Goal: Book appointment/travel/reservation

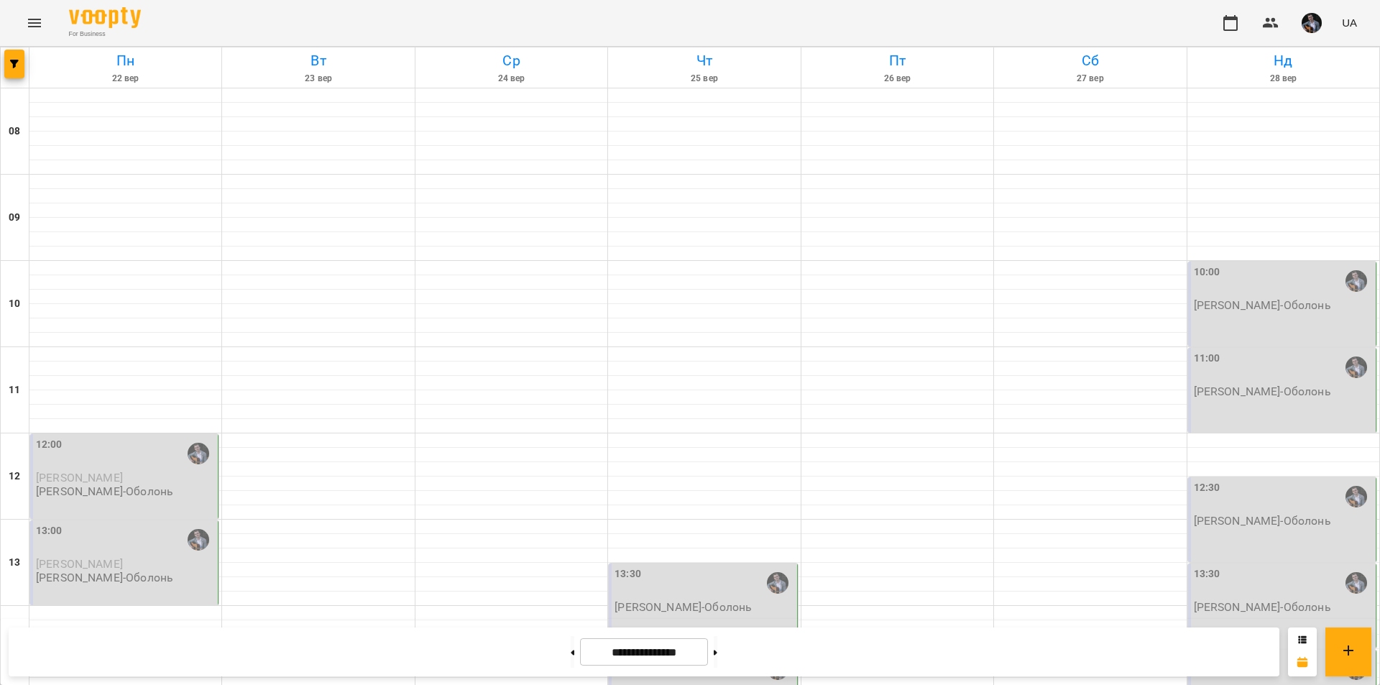
scroll to position [158, 0]
click at [571, 645] on button at bounding box center [573, 652] width 4 height 32
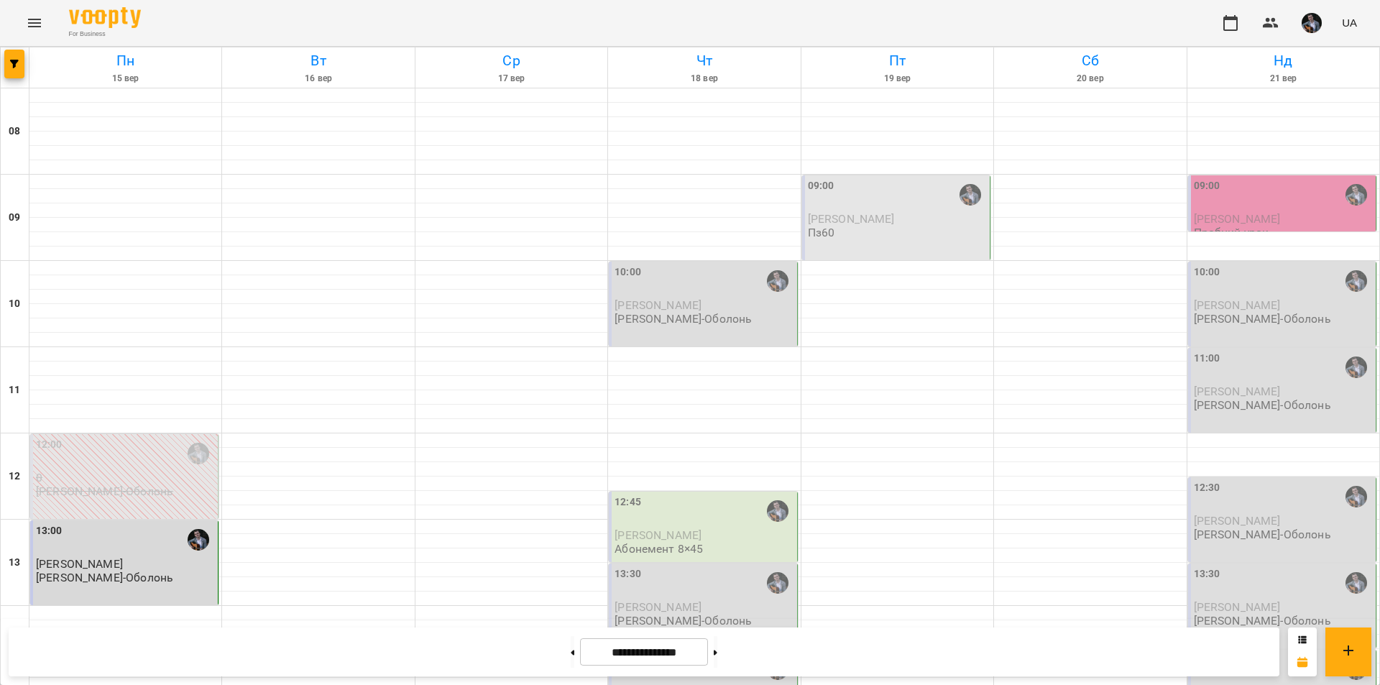
scroll to position [589, 0]
click at [571, 650] on button at bounding box center [573, 652] width 4 height 32
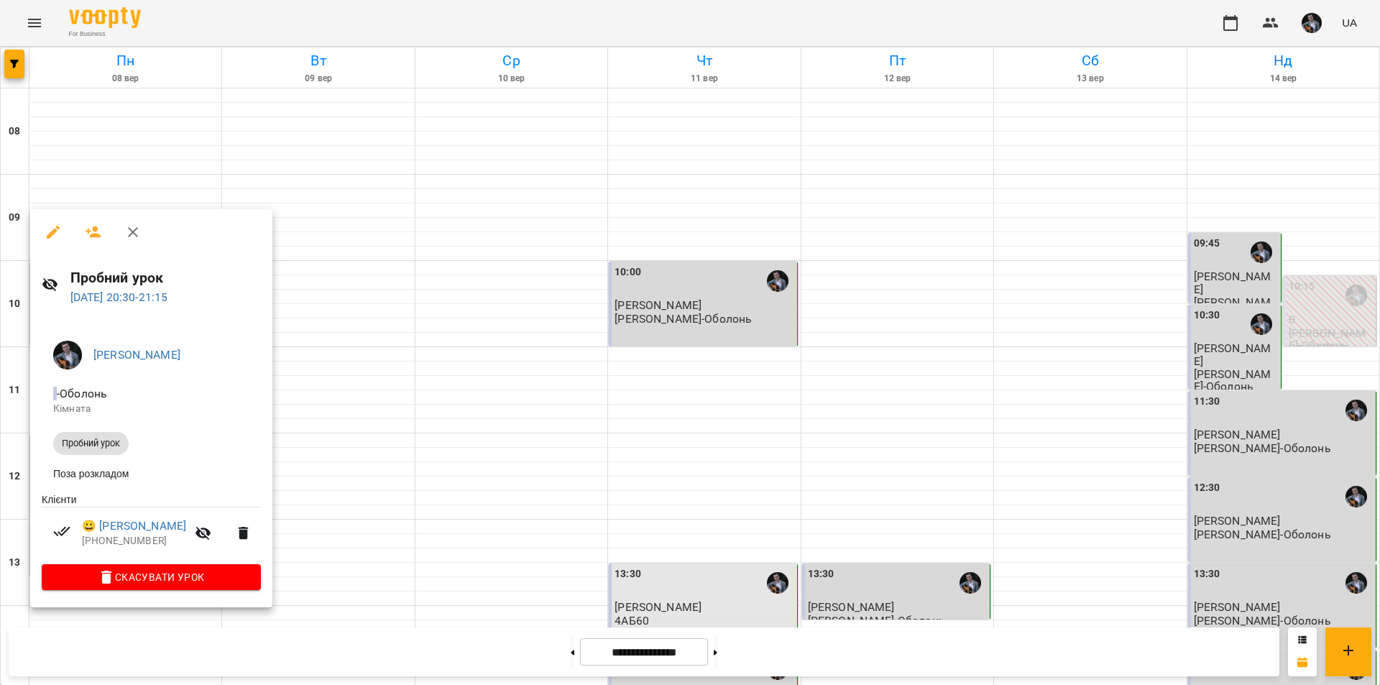
click at [404, 455] on div at bounding box center [690, 342] width 1380 height 685
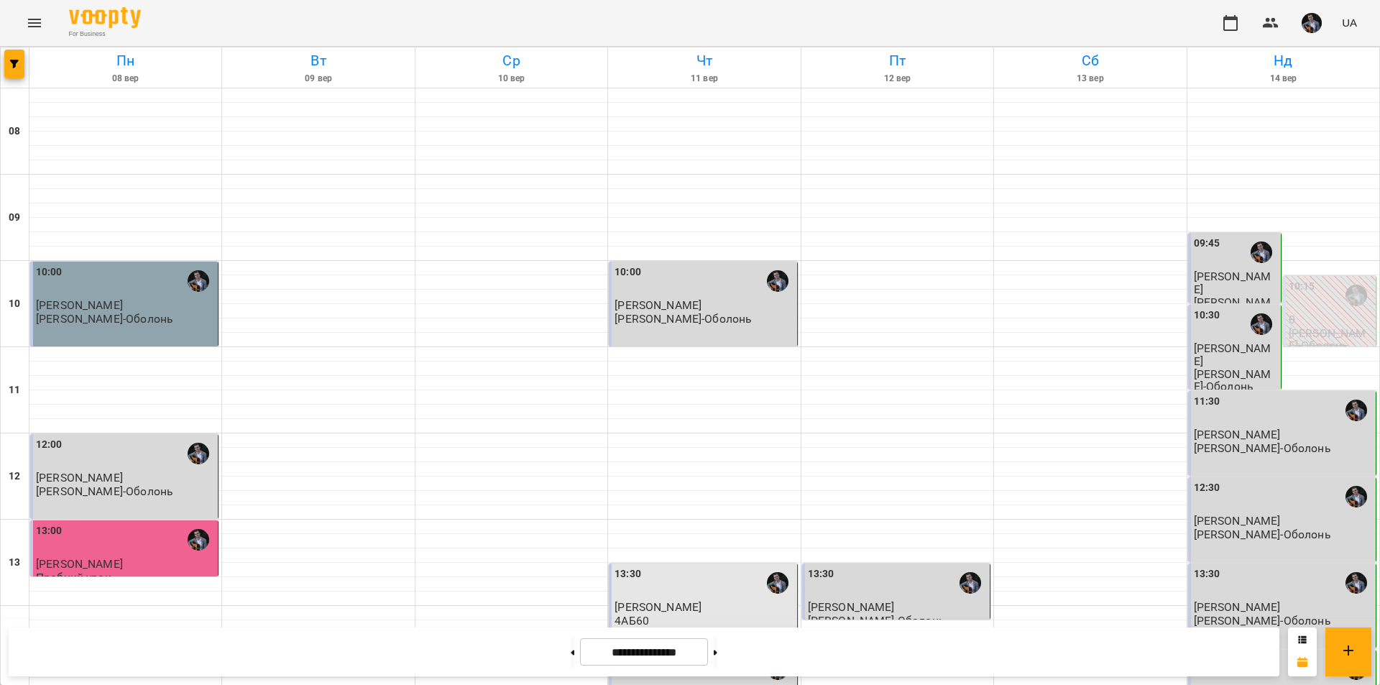
scroll to position [0, 0]
click at [143, 279] on div "10:00" at bounding box center [125, 280] width 179 height 33
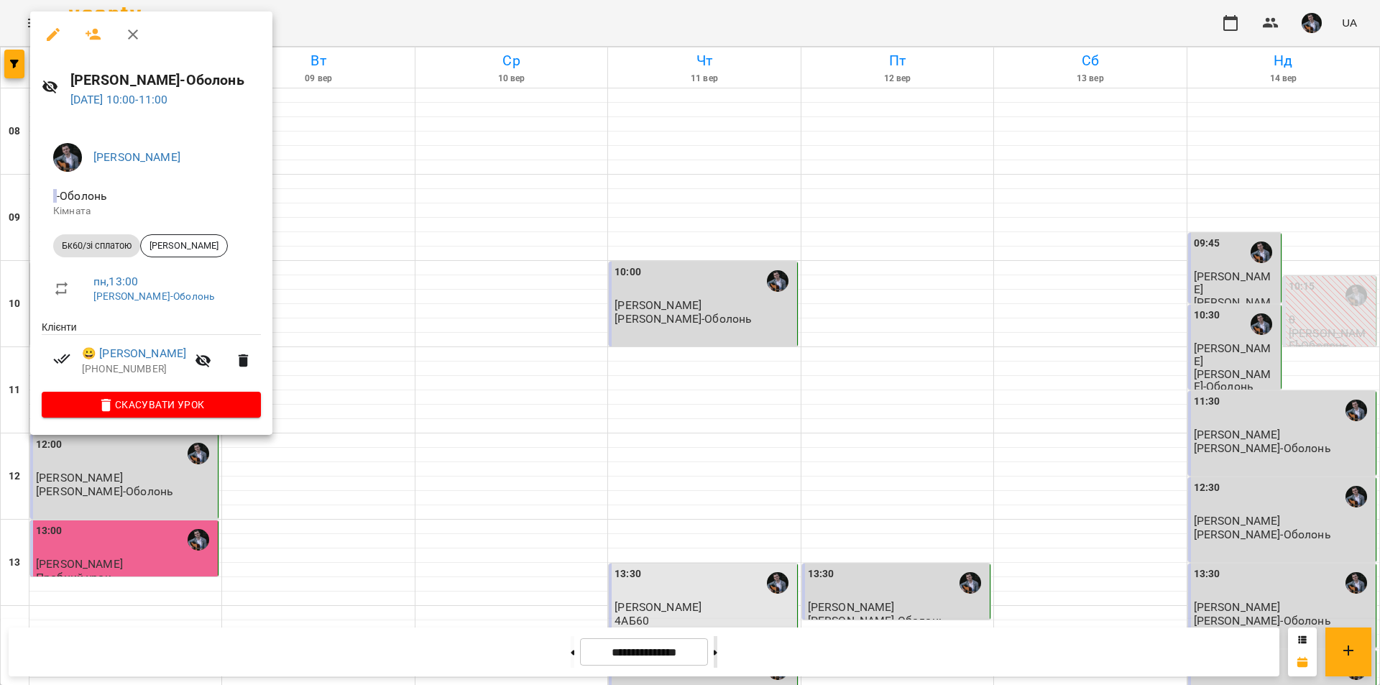
click at [738, 656] on div at bounding box center [690, 342] width 1380 height 685
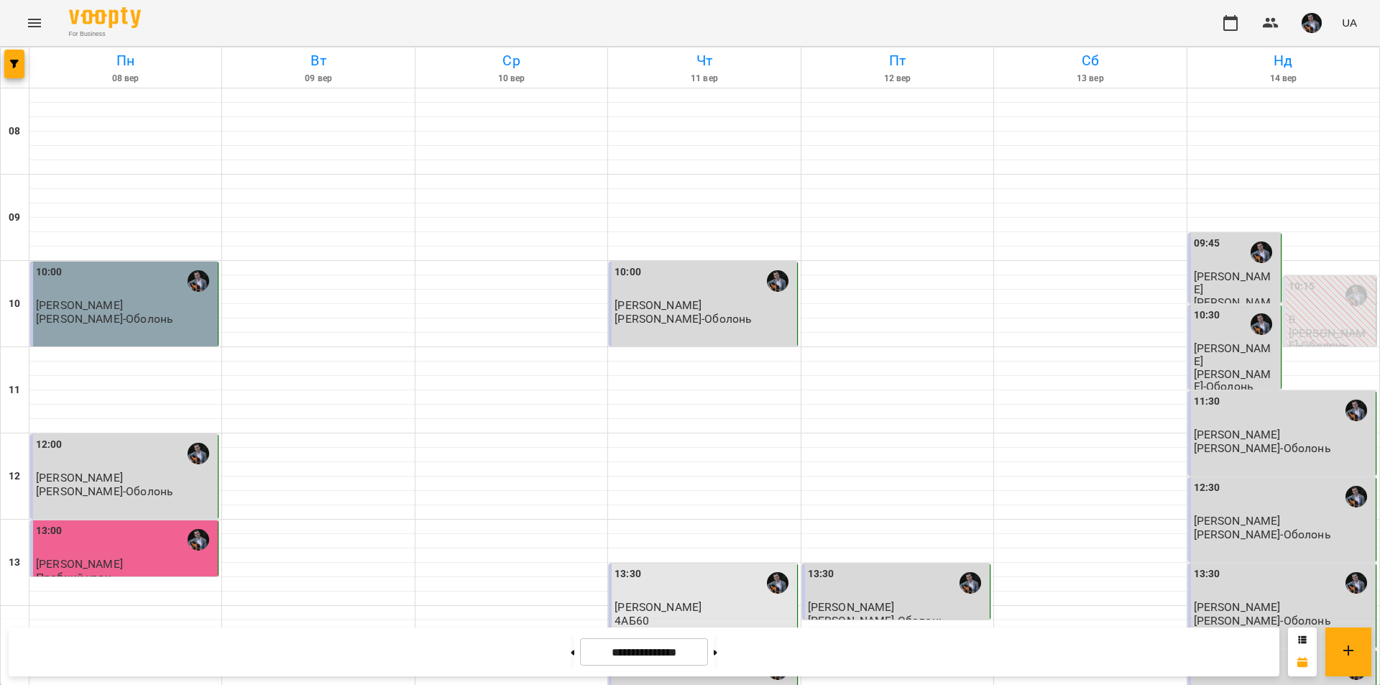
scroll to position [589, 0]
click at [717, 647] on button at bounding box center [716, 652] width 4 height 32
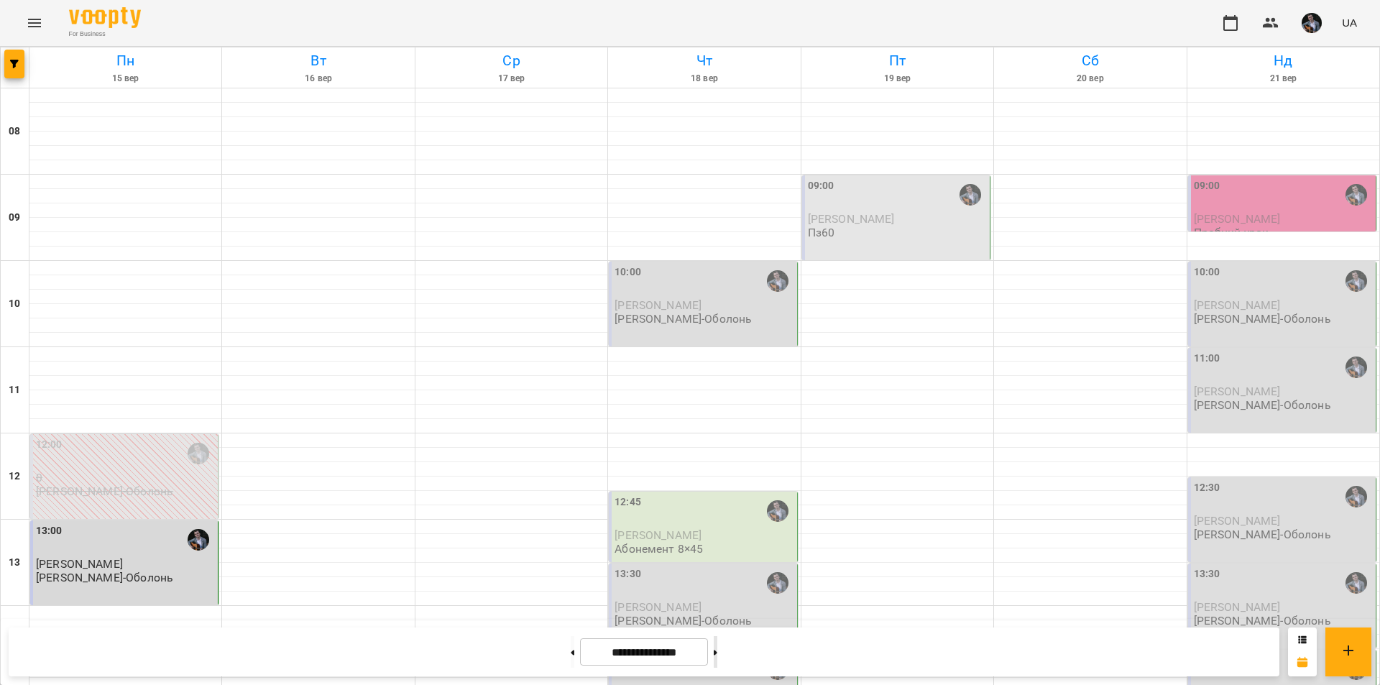
click at [717, 652] on button at bounding box center [716, 652] width 4 height 32
type input "**********"
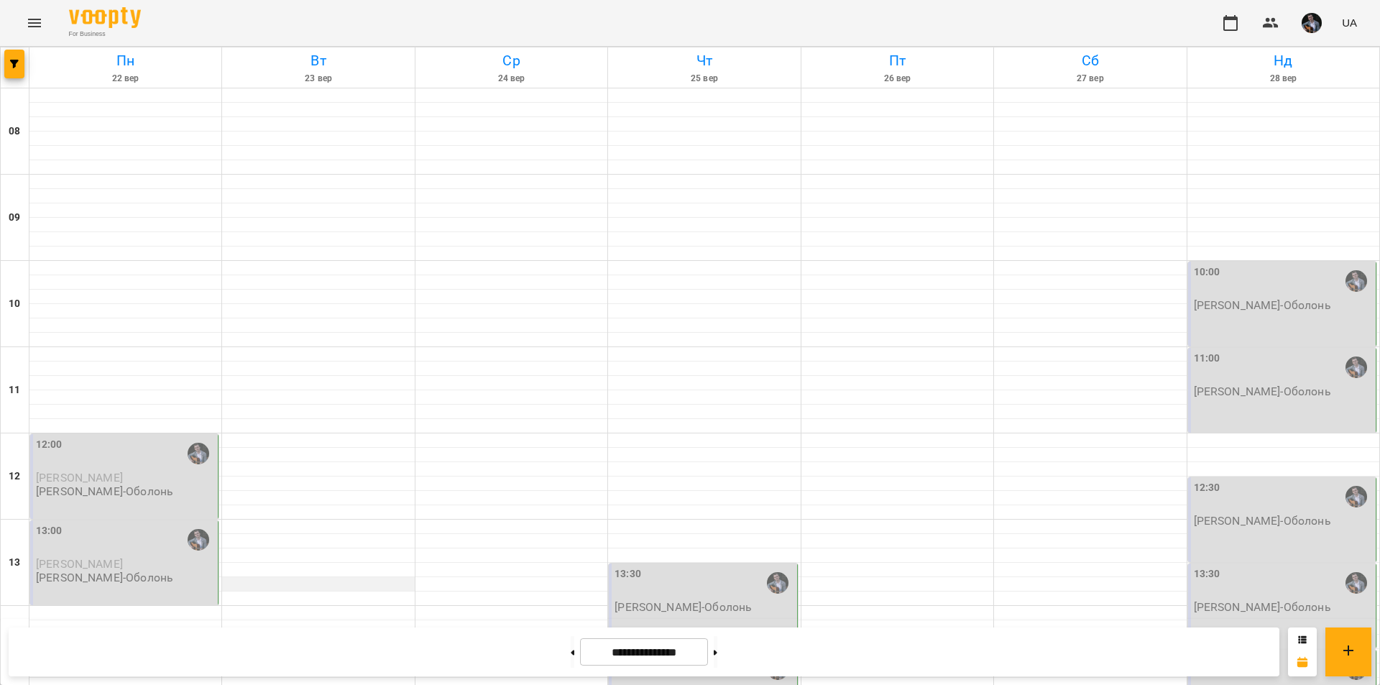
scroll to position [86, 0]
click at [146, 520] on div "13:00 [PERSON_NAME] [PERSON_NAME]-Оболонь" at bounding box center [124, 562] width 188 height 85
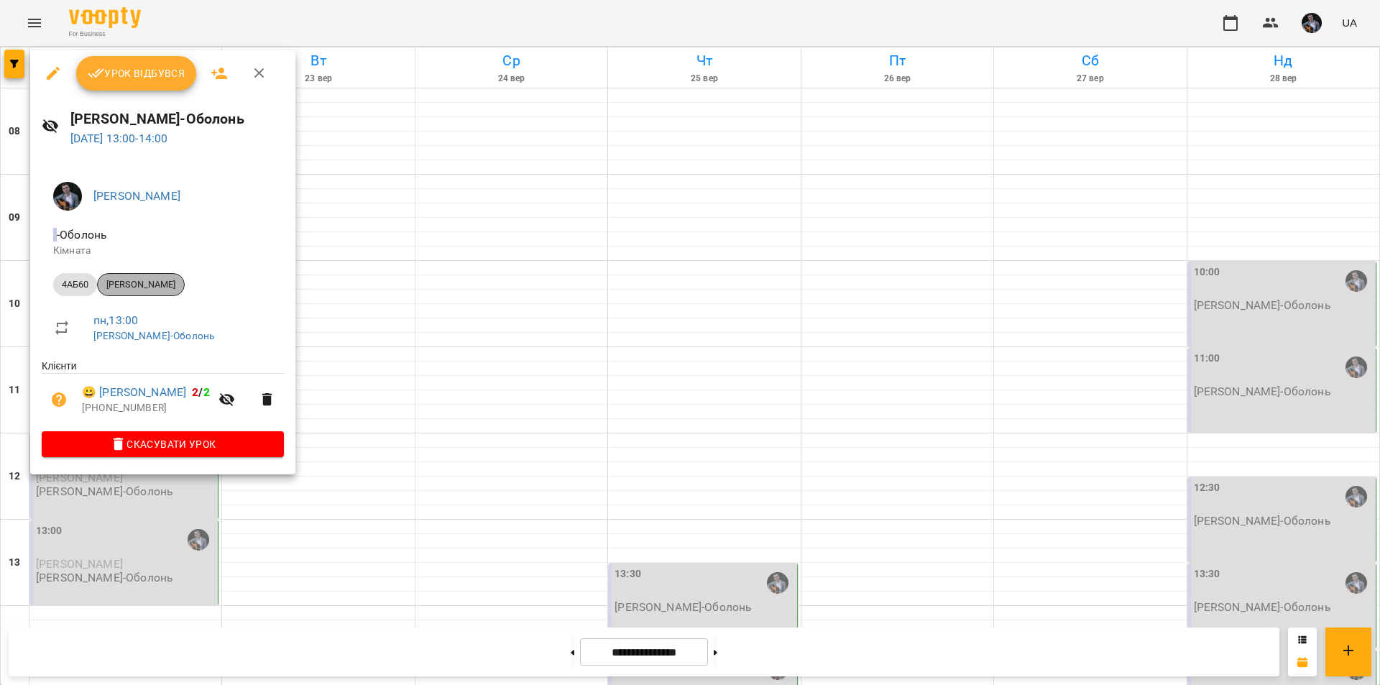
click at [174, 286] on span "[PERSON_NAME]" at bounding box center [141, 284] width 86 height 13
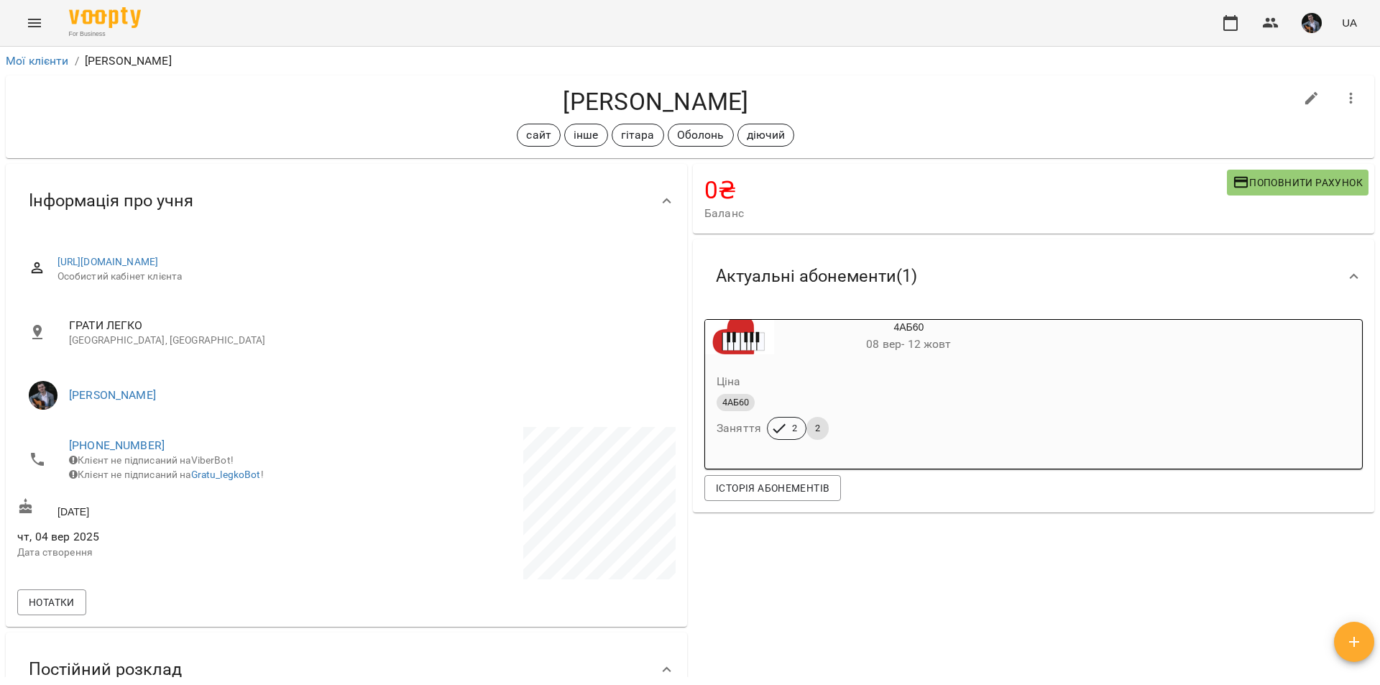
click at [1005, 582] on div "0 ₴ Баланс Поповнити рахунок -2700 ₴ Абонементи -2700 ₴ 4АБ60 -400 ₴ Разові Від…" at bounding box center [1033, 533] width 687 height 744
click at [1263, 13] on button "button" at bounding box center [1270, 23] width 34 height 34
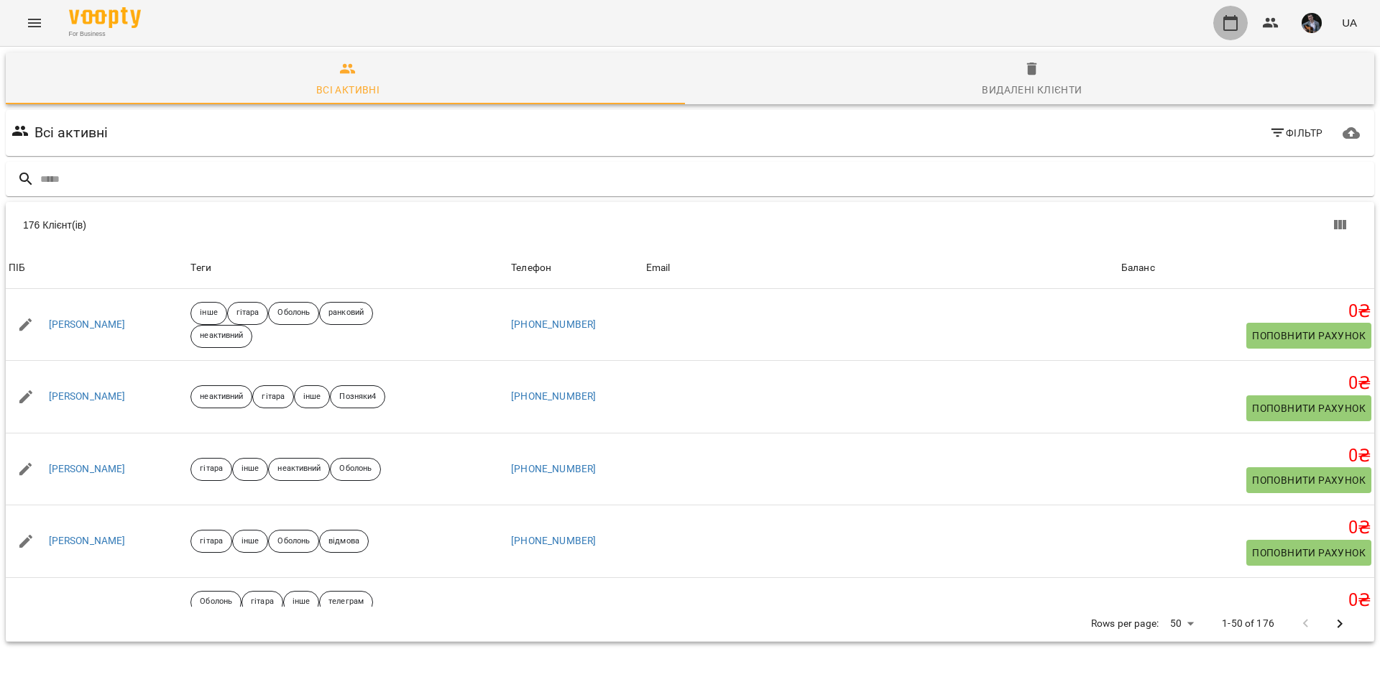
click at [1238, 10] on button "button" at bounding box center [1230, 23] width 34 height 34
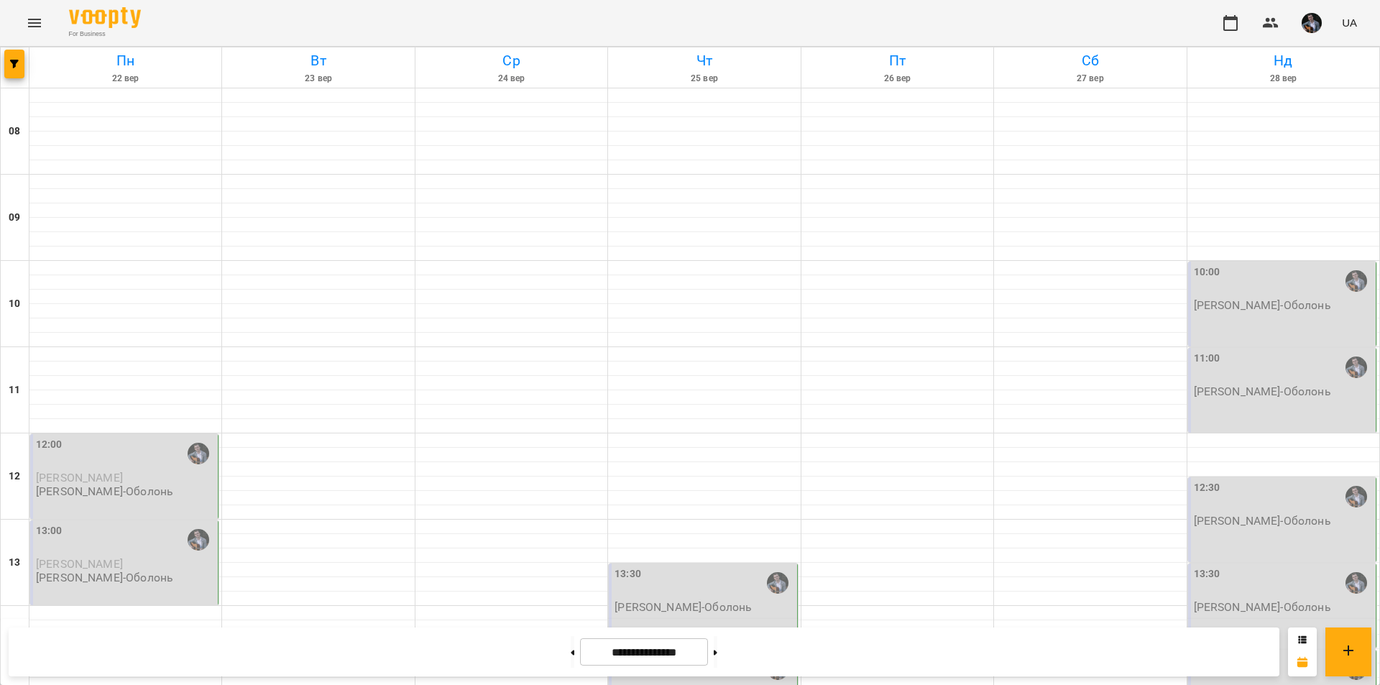
scroll to position [216, 0]
